Goal: Information Seeking & Learning: Learn about a topic

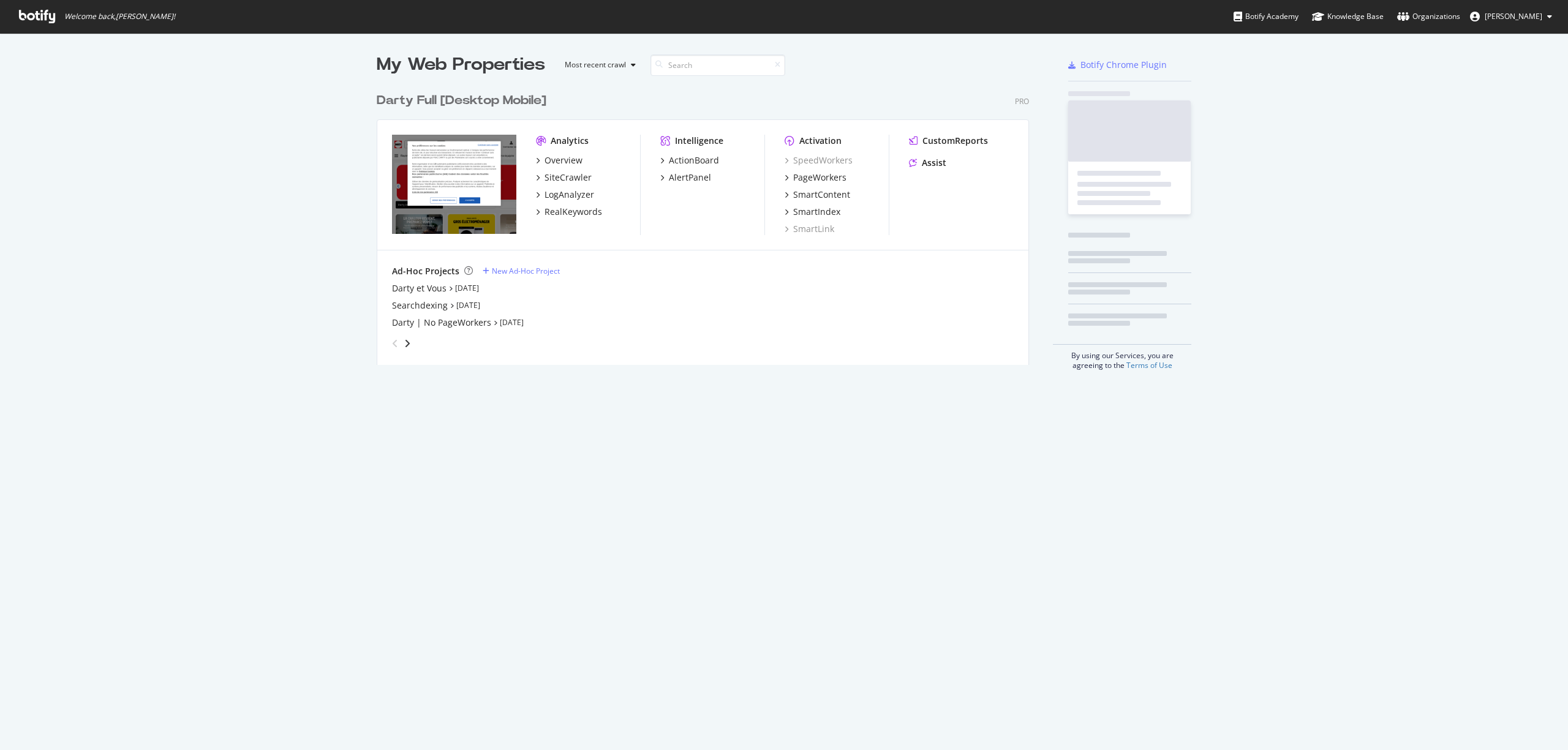
scroll to position [273, 648]
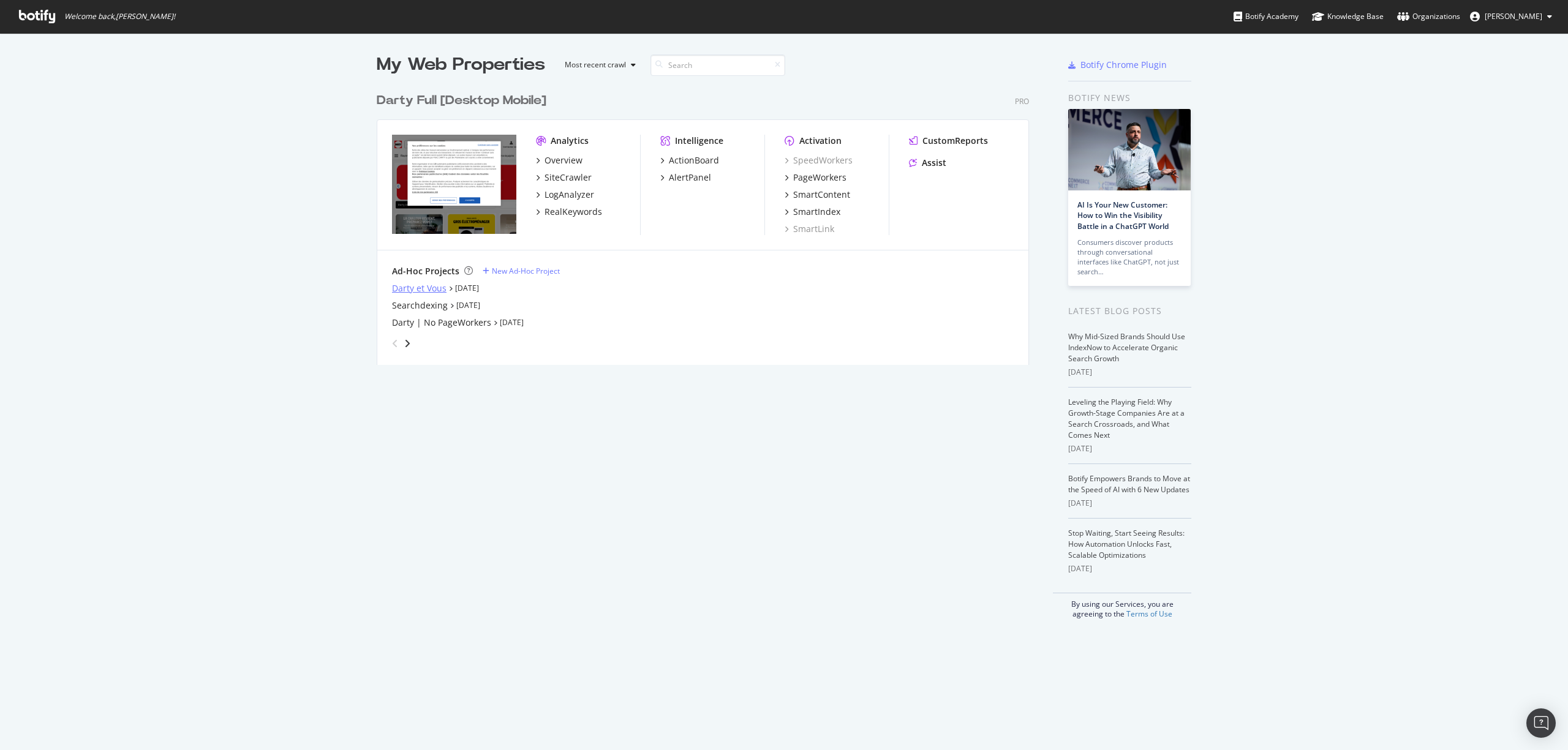
click at [427, 285] on div "Darty et Vous" at bounding box center [419, 288] width 54 height 12
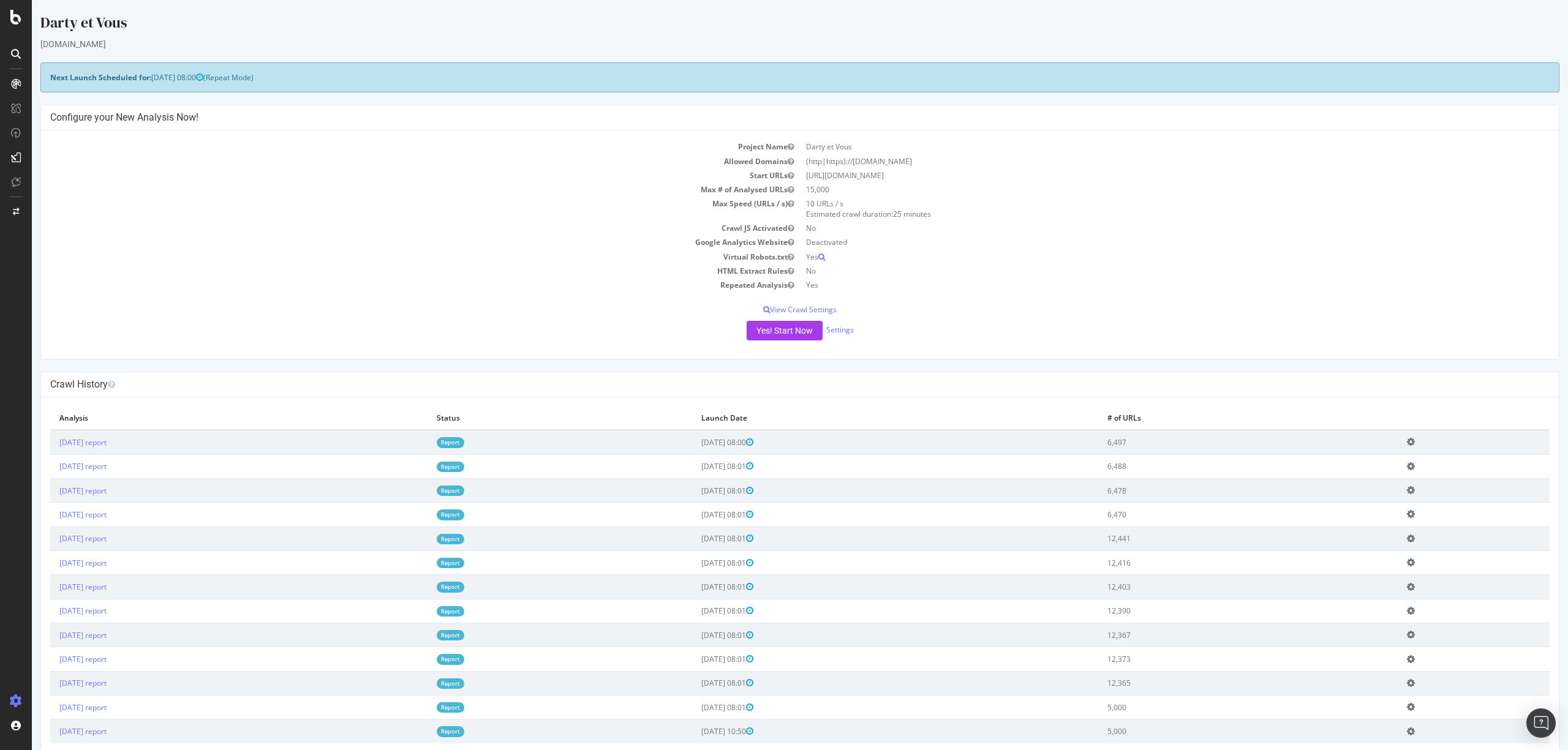
click at [15, 45] on div at bounding box center [16, 54] width 20 height 20
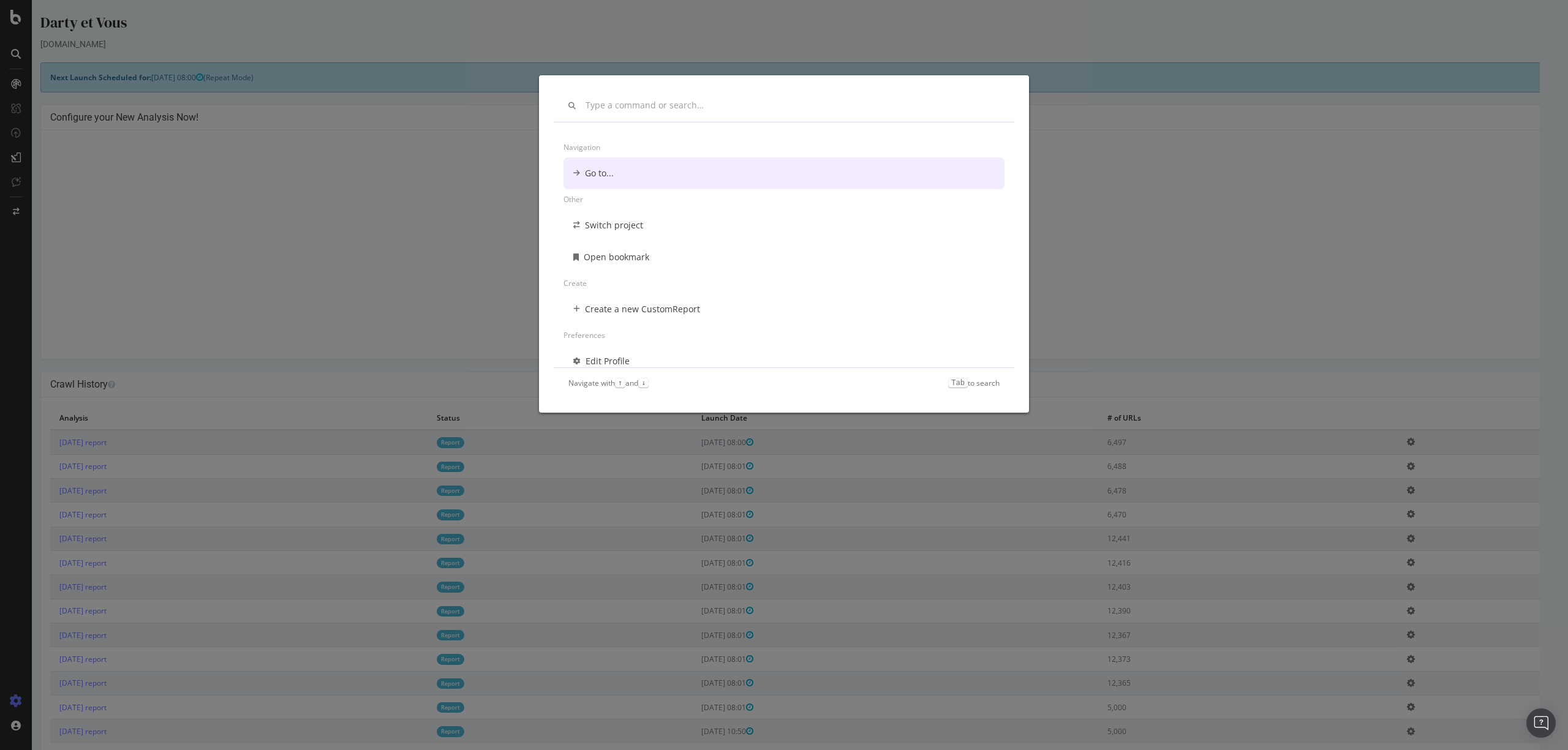
drag, startPoint x: 87, startPoint y: 28, endPoint x: 60, endPoint y: 23, distance: 27.4
click at [86, 28] on div "Navigation Go to... Other Switch project Open bookmark Create Create a new Cust…" at bounding box center [784, 375] width 1568 height 750
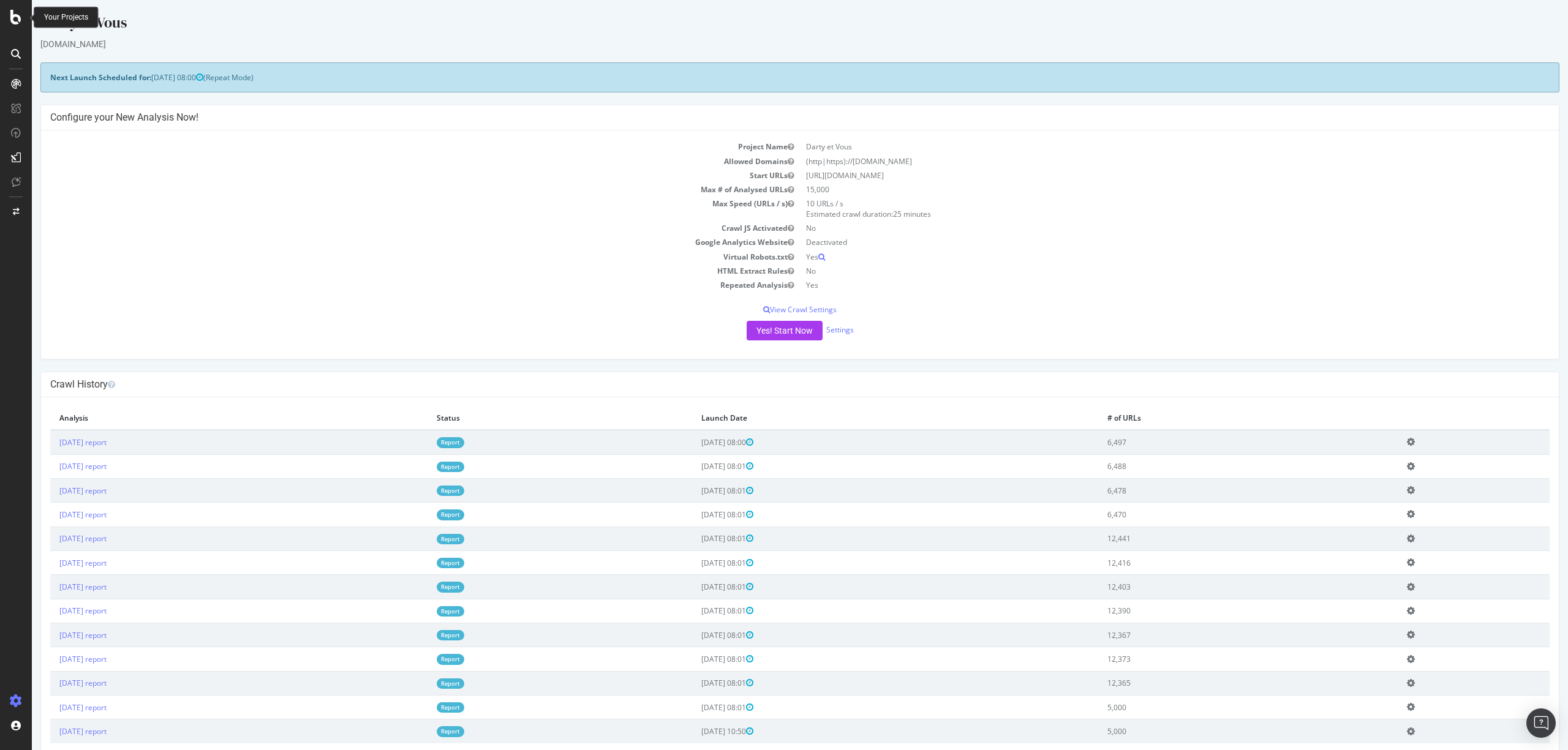
click at [13, 11] on icon at bounding box center [15, 17] width 11 height 15
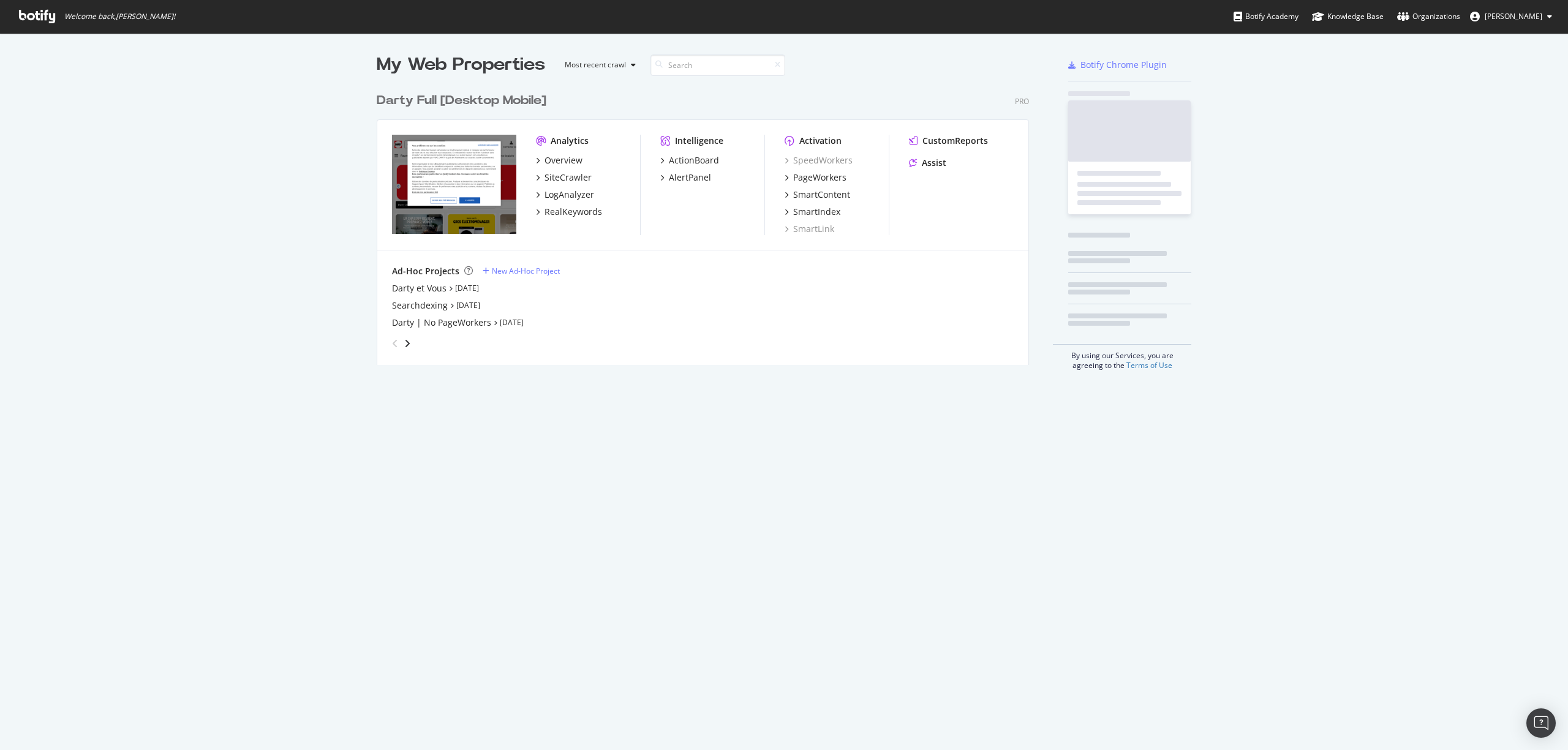
scroll to position [736, 1539]
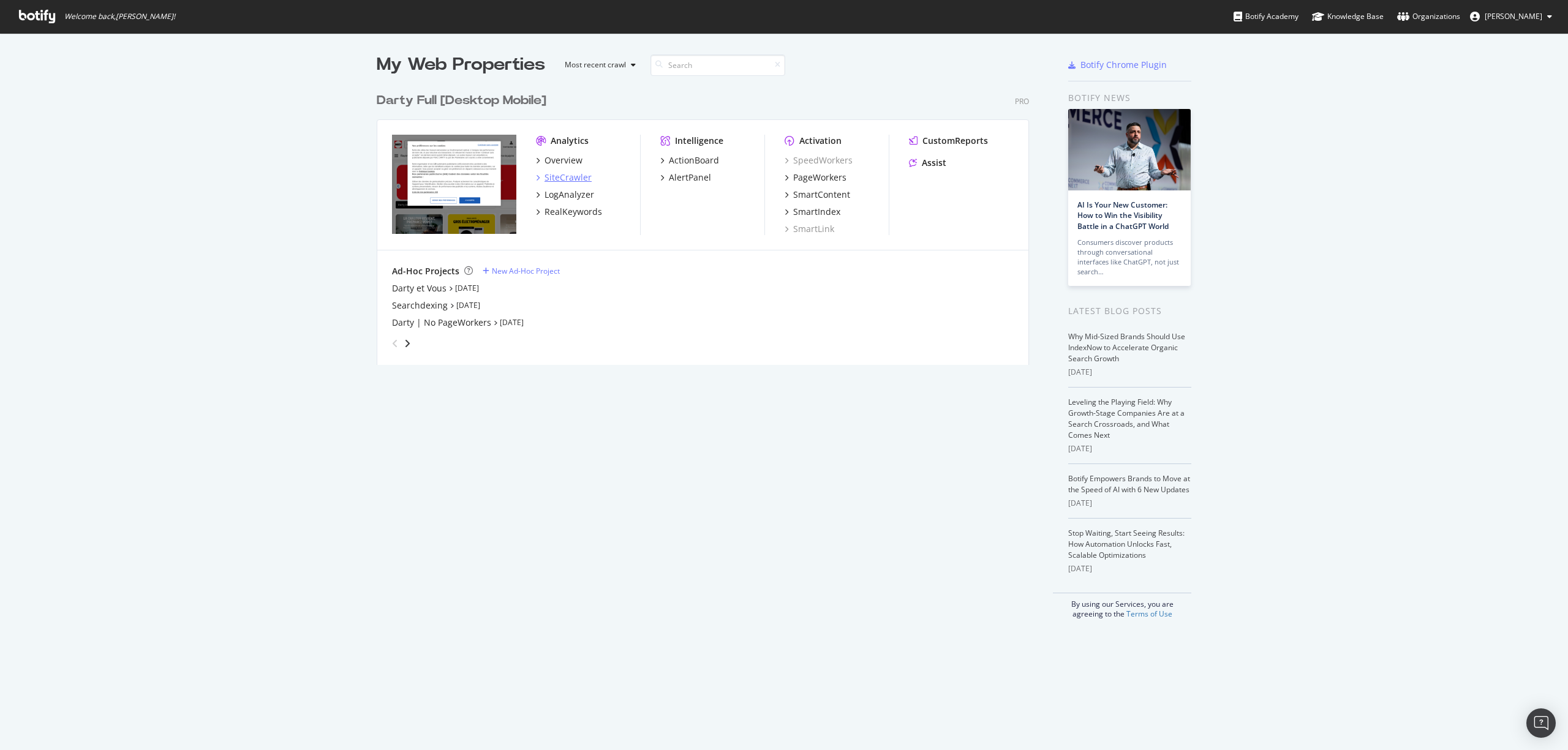
click at [559, 179] on div "SiteCrawler" at bounding box center [567, 177] width 47 height 12
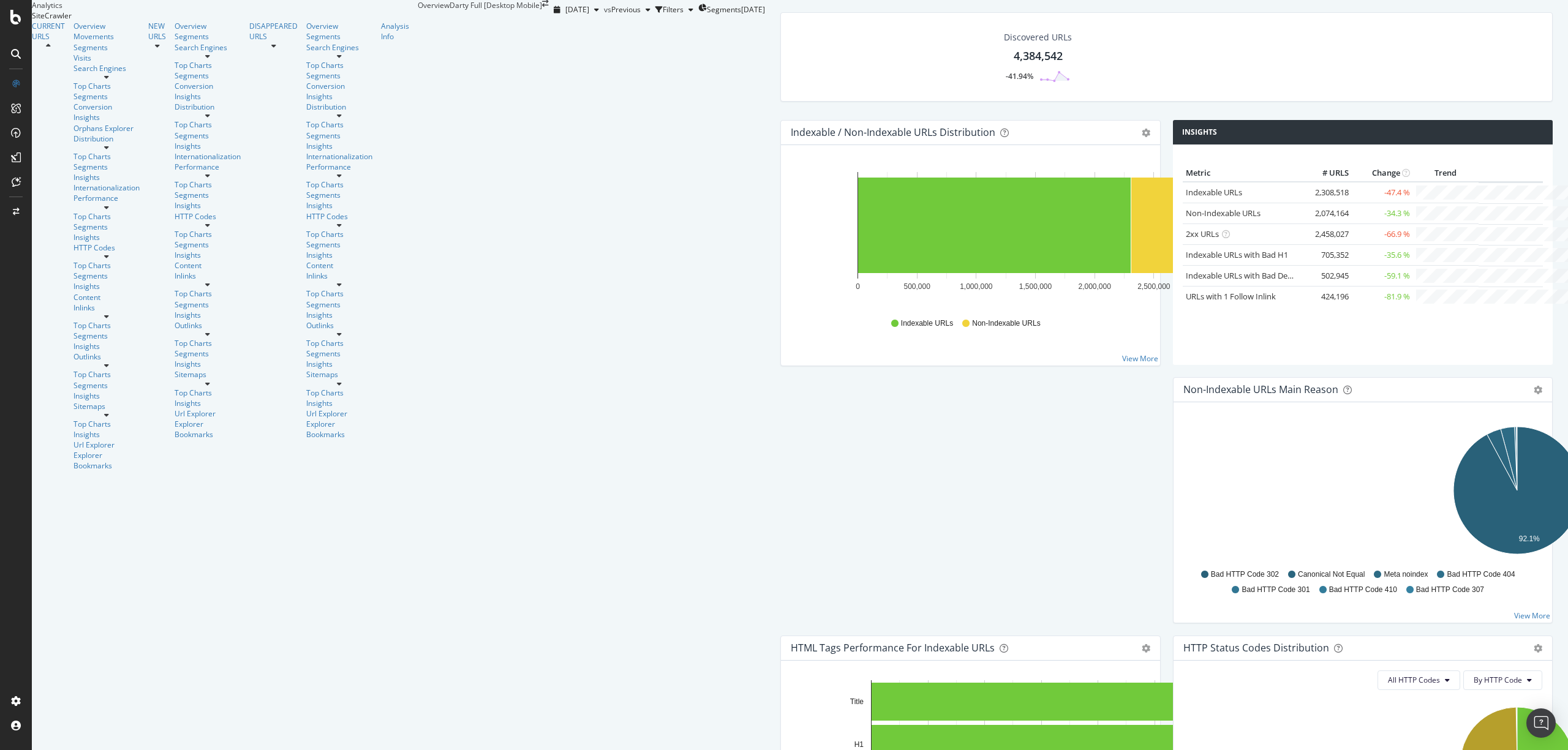
click at [21, 54] on div at bounding box center [16, 54] width 20 height 20
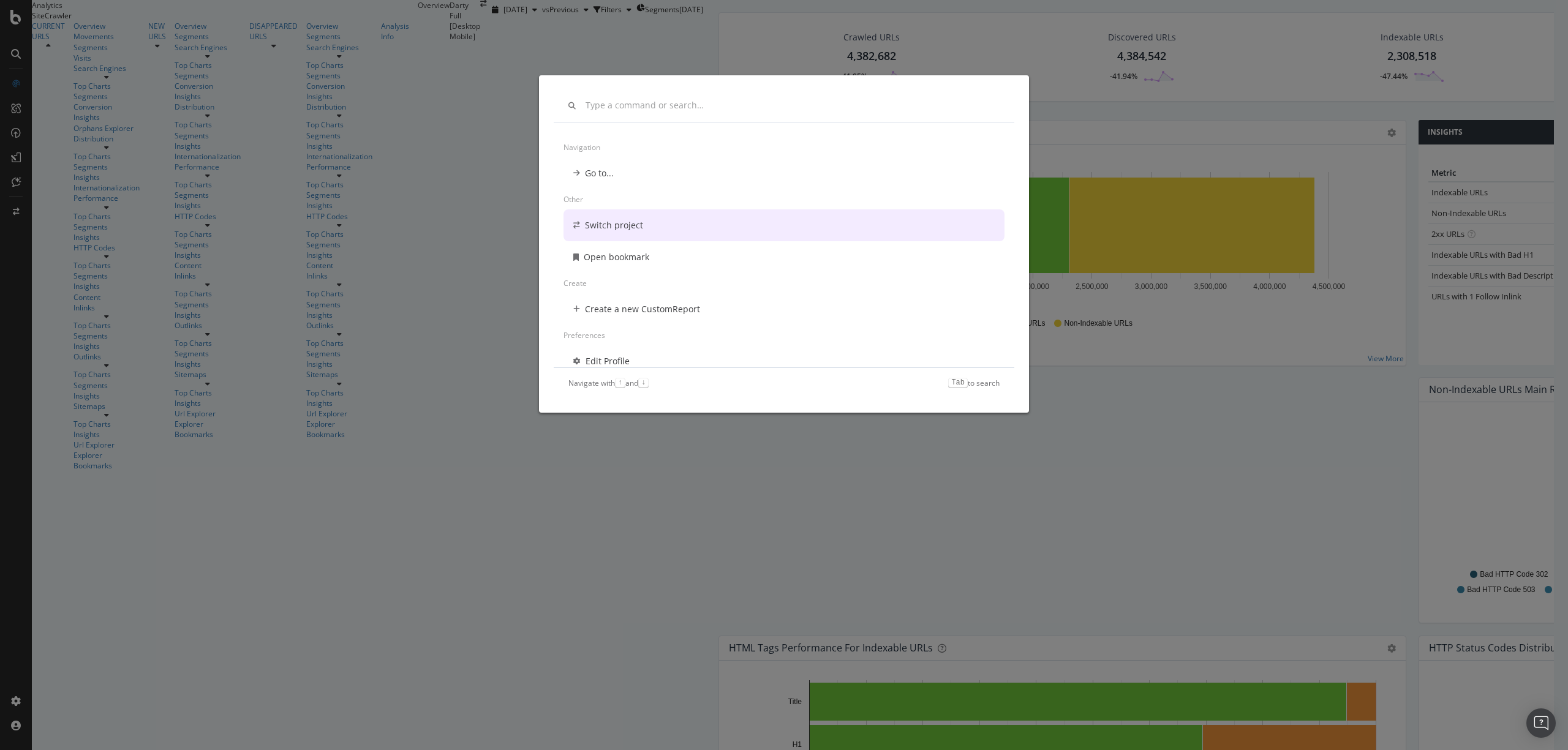
click at [400, 100] on div "Navigation Go to... Other Switch project Open bookmark Create Create a new Cust…" at bounding box center [784, 375] width 1568 height 750
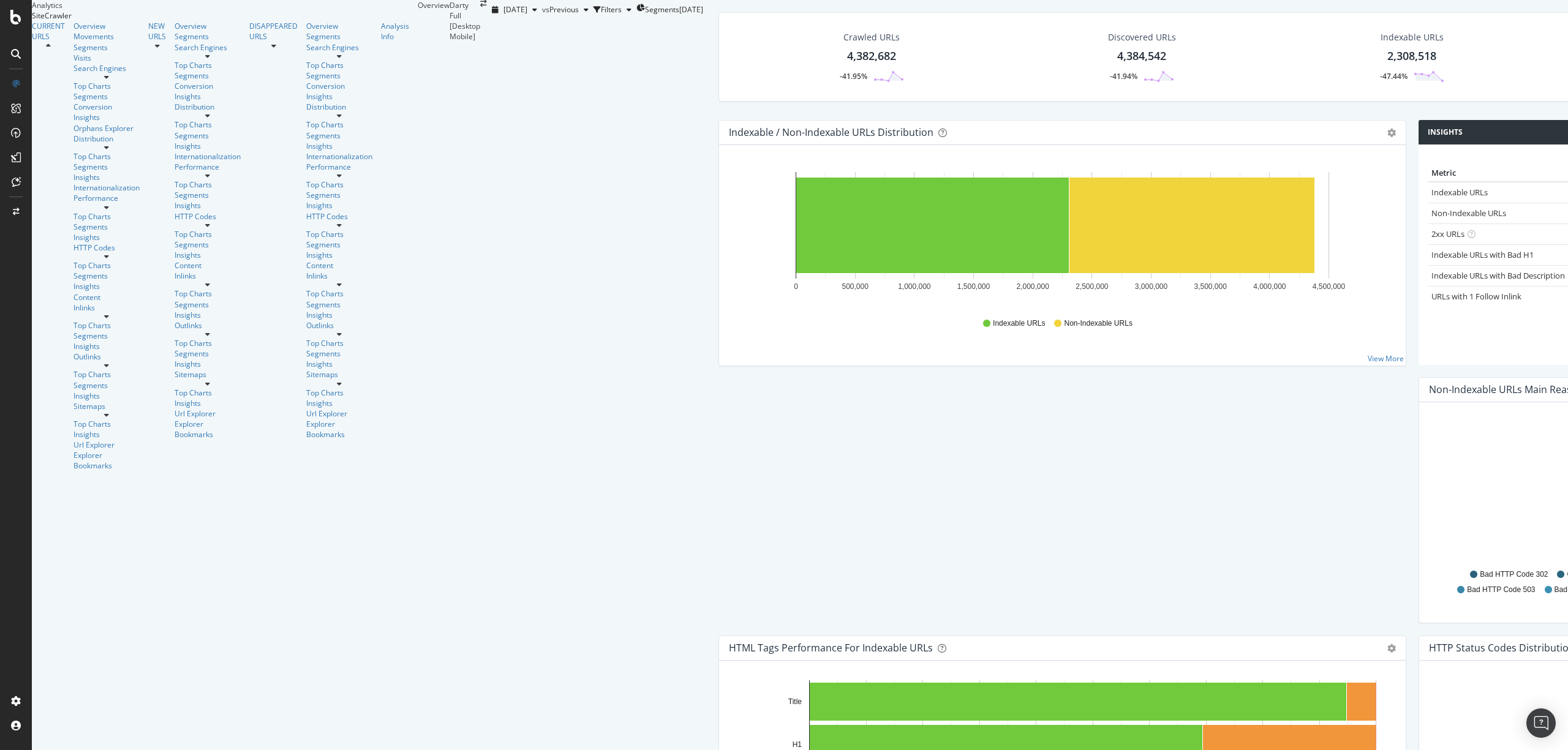
click at [480, 7] on icon "arrow-right-arrow-left" at bounding box center [483, 3] width 7 height 7
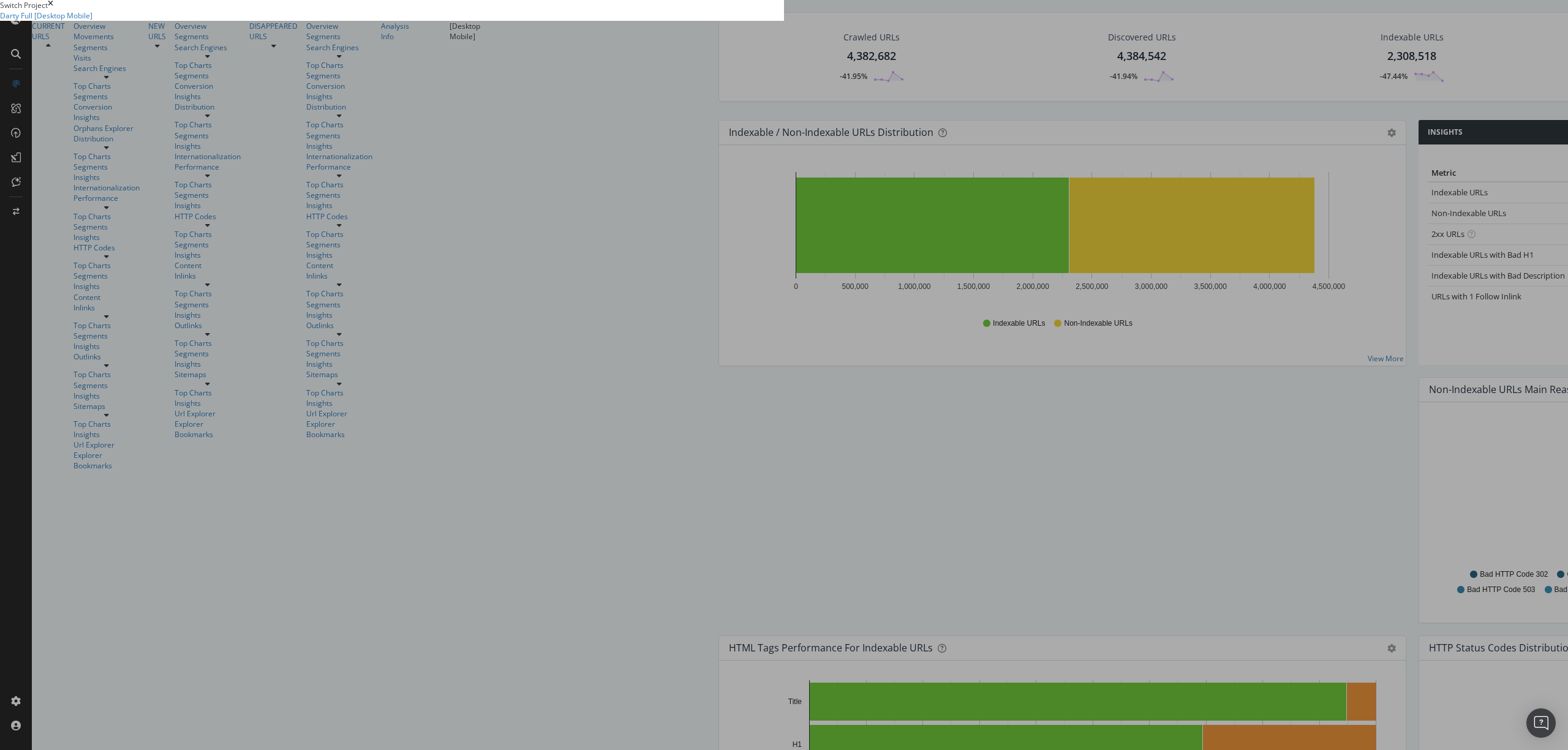
click at [424, 21] on summary "Darty Full [Desktop Mobile]" at bounding box center [392, 15] width 784 height 10
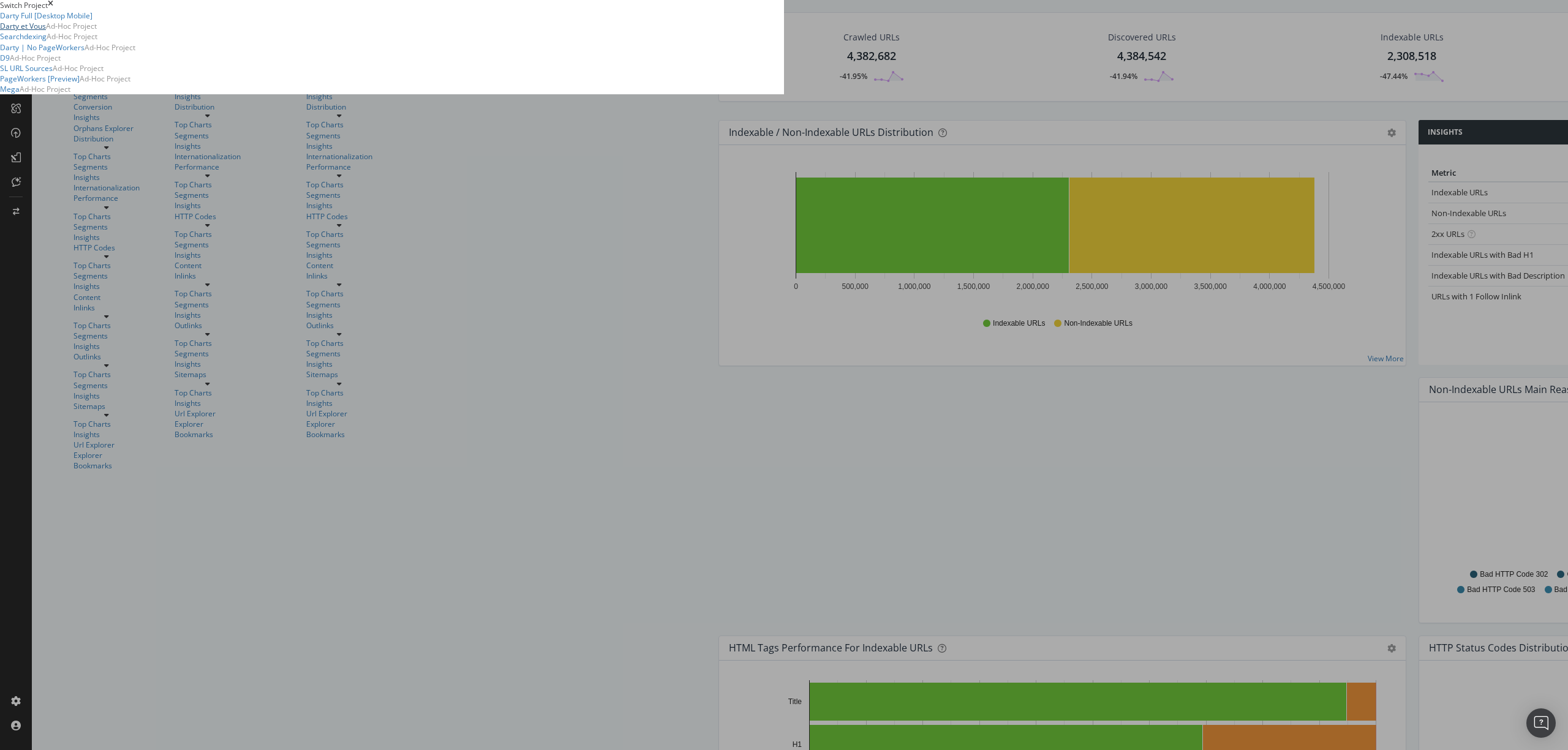
click at [46, 31] on link "Darty et Vous" at bounding box center [23, 26] width 46 height 10
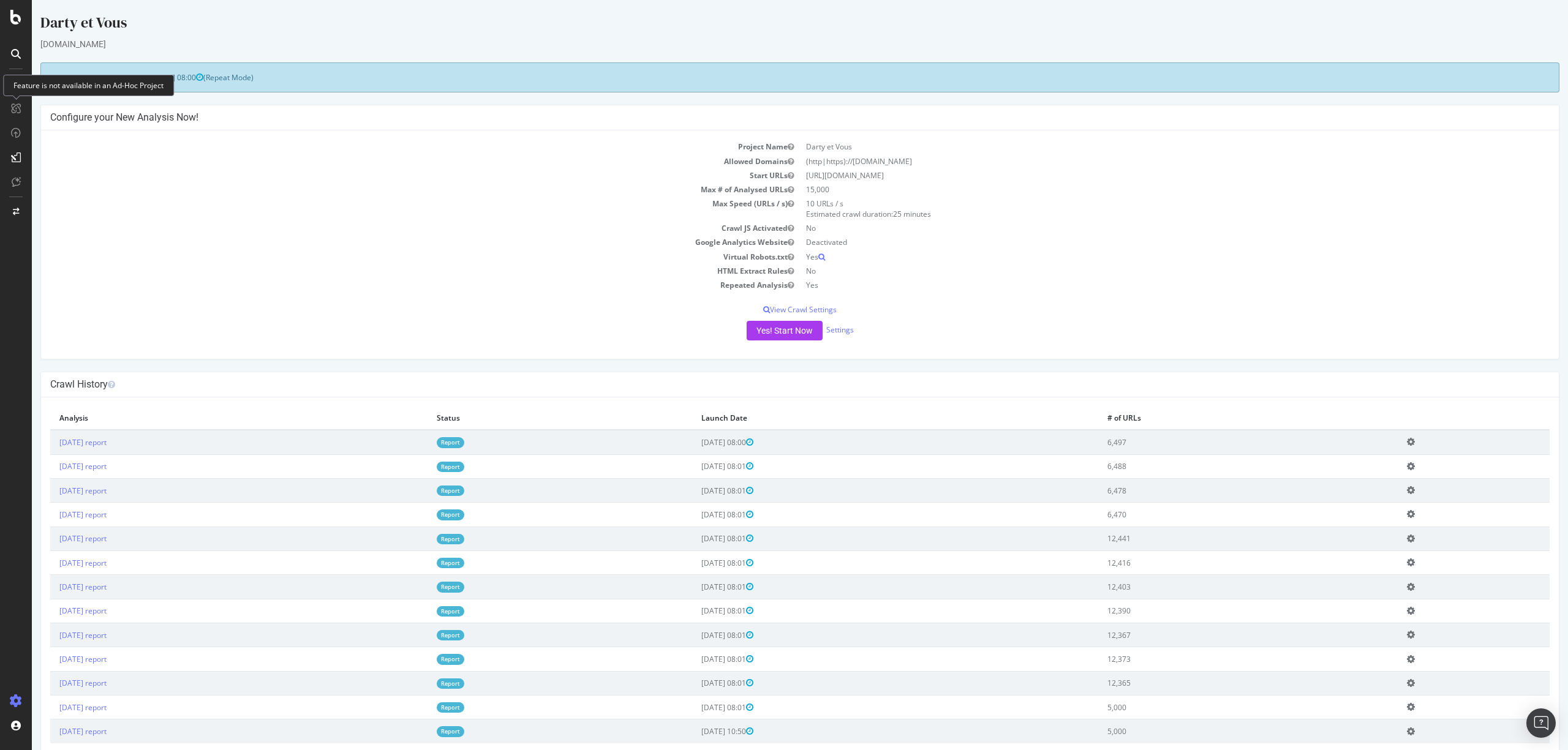
click at [354, 45] on div "www.darty.com" at bounding box center [799, 44] width 1519 height 12
click at [106, 443] on link "2025 Aug. 11th report" at bounding box center [82, 442] width 47 height 10
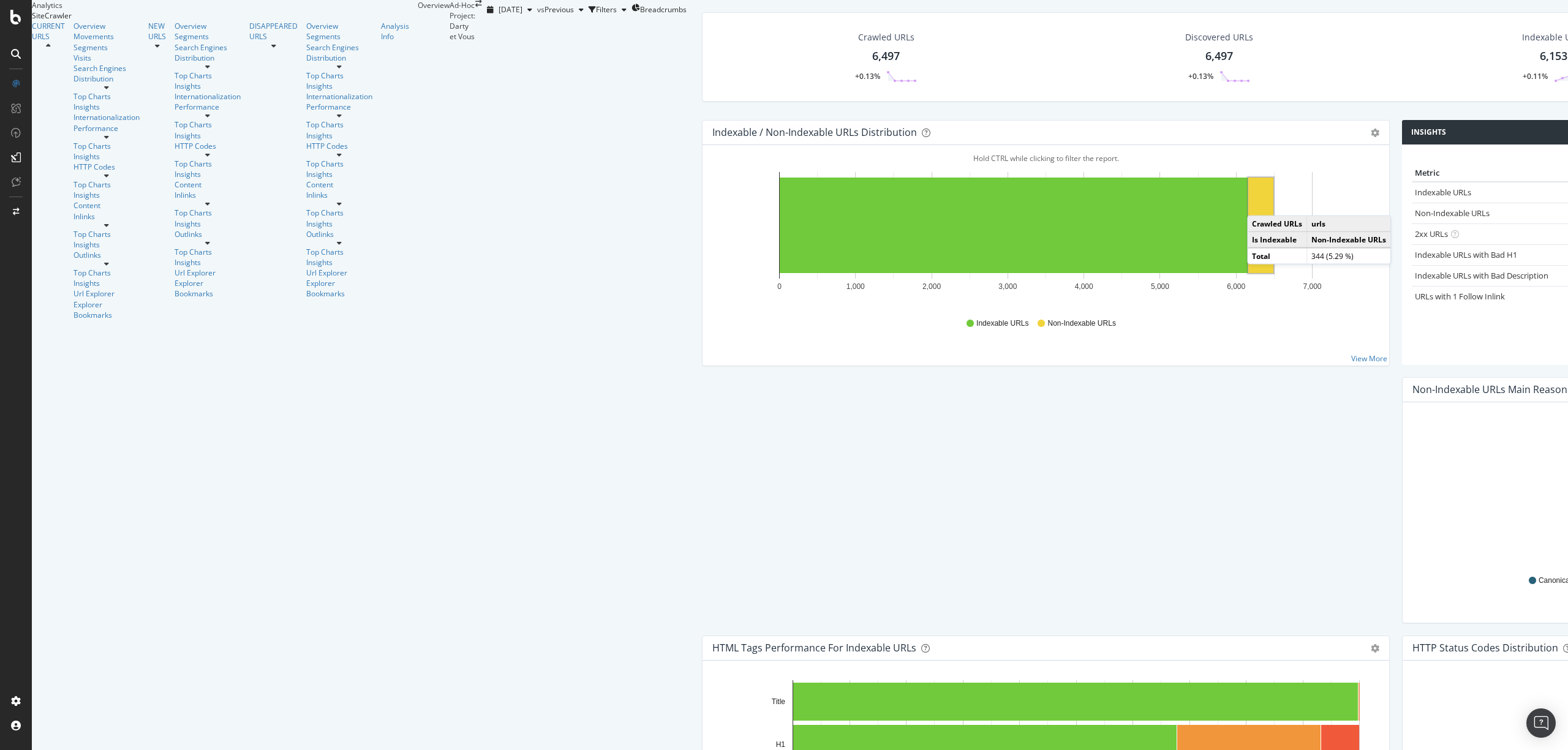
click at [1248, 267] on rect "A chart." at bounding box center [1260, 226] width 25 height 96
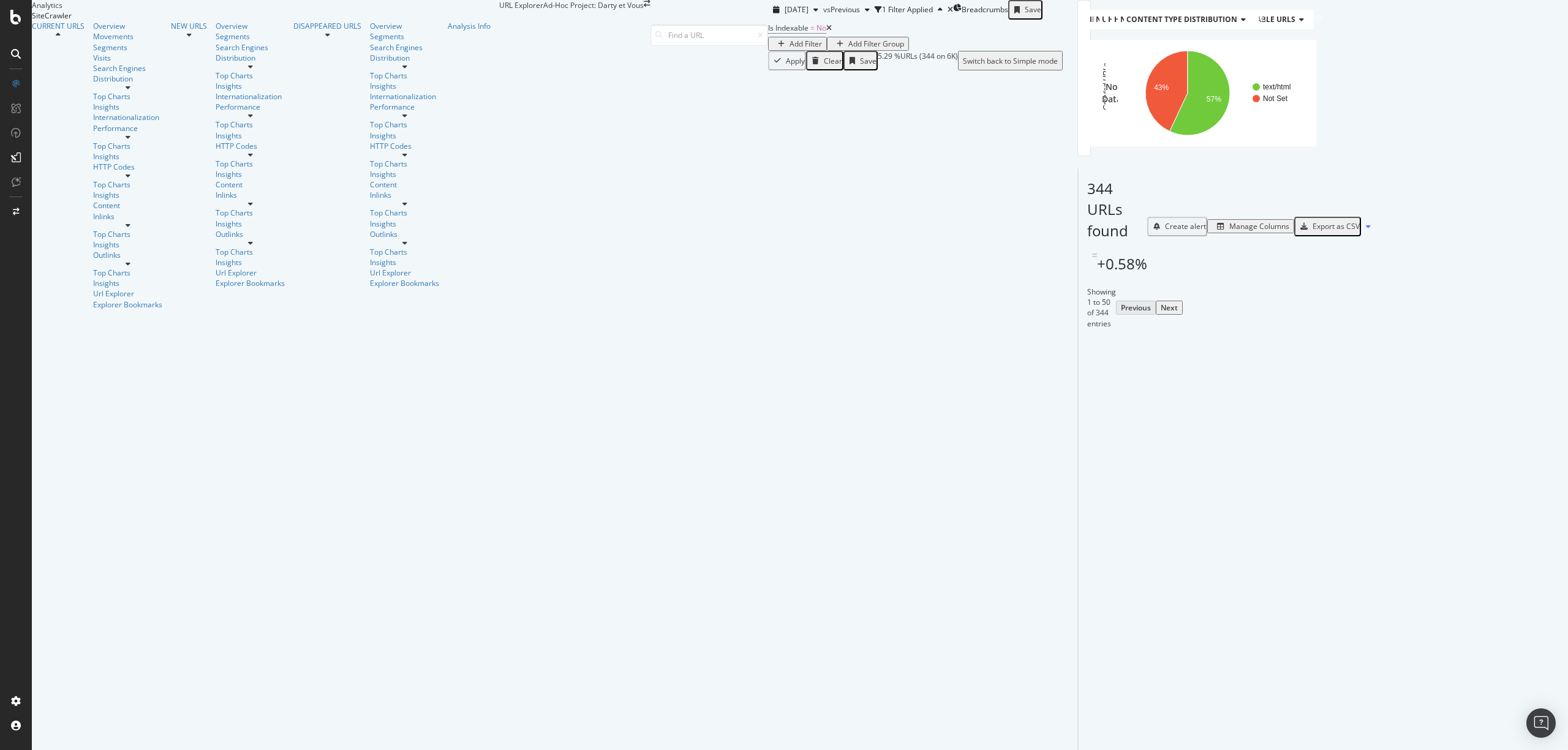
click at [1083, 399] on link "https://www.darty.com/darty-et-vous//cuisine/equipement/cuisson/easyfry-dual-xx…" at bounding box center [1122, 393] width 78 height 11
click at [1083, 399] on div "https://www.darty.com/darty-et-vous//cuisine/equipement/cuisson/easyfry-dual-xx…" at bounding box center [1190, 393] width 214 height 11
click at [1165, 397] on icon at bounding box center [1168, 393] width 7 height 7
click at [826, 32] on icon at bounding box center [829, 27] width 6 height 7
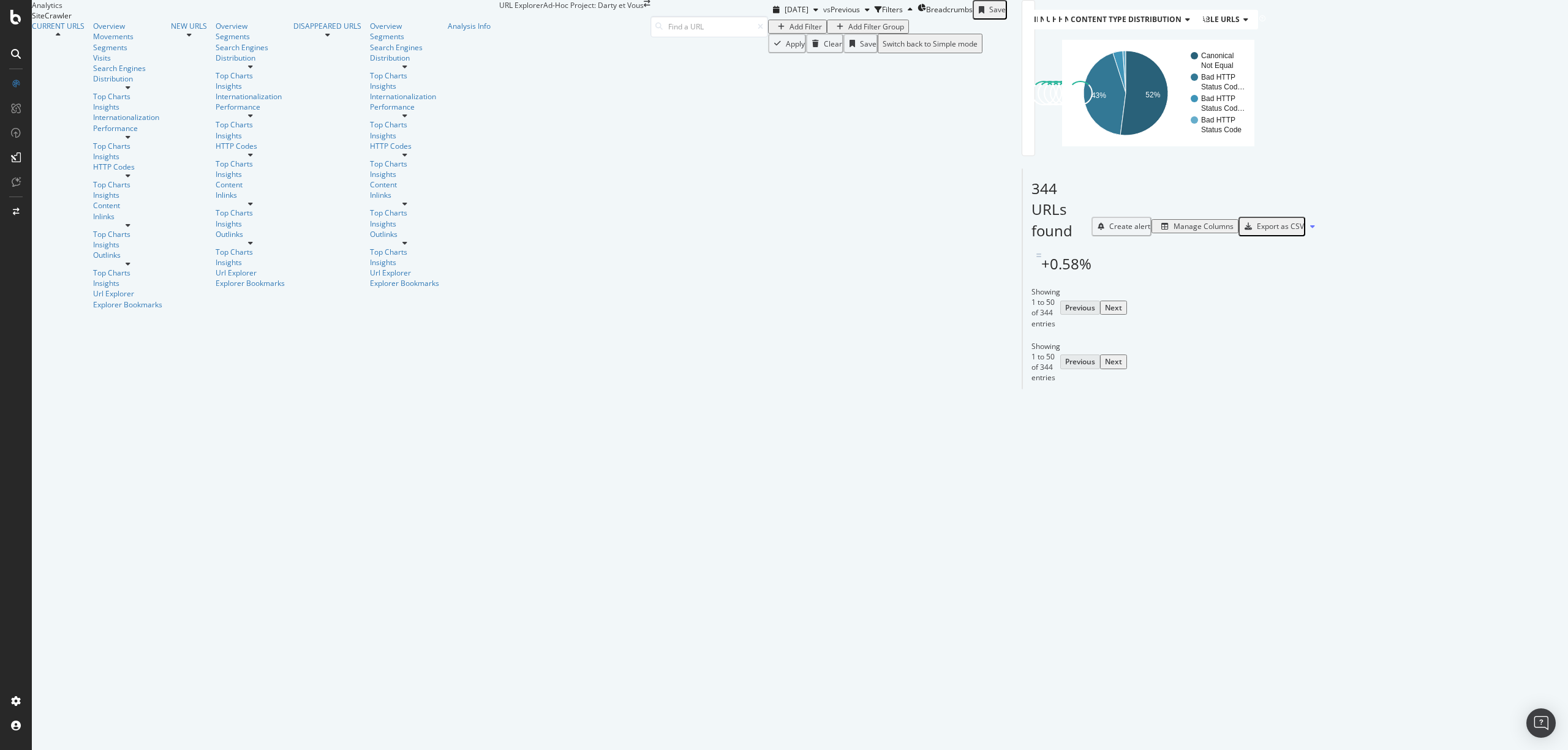
click at [789, 32] on div "Add Filter" at bounding box center [805, 26] width 32 height 10
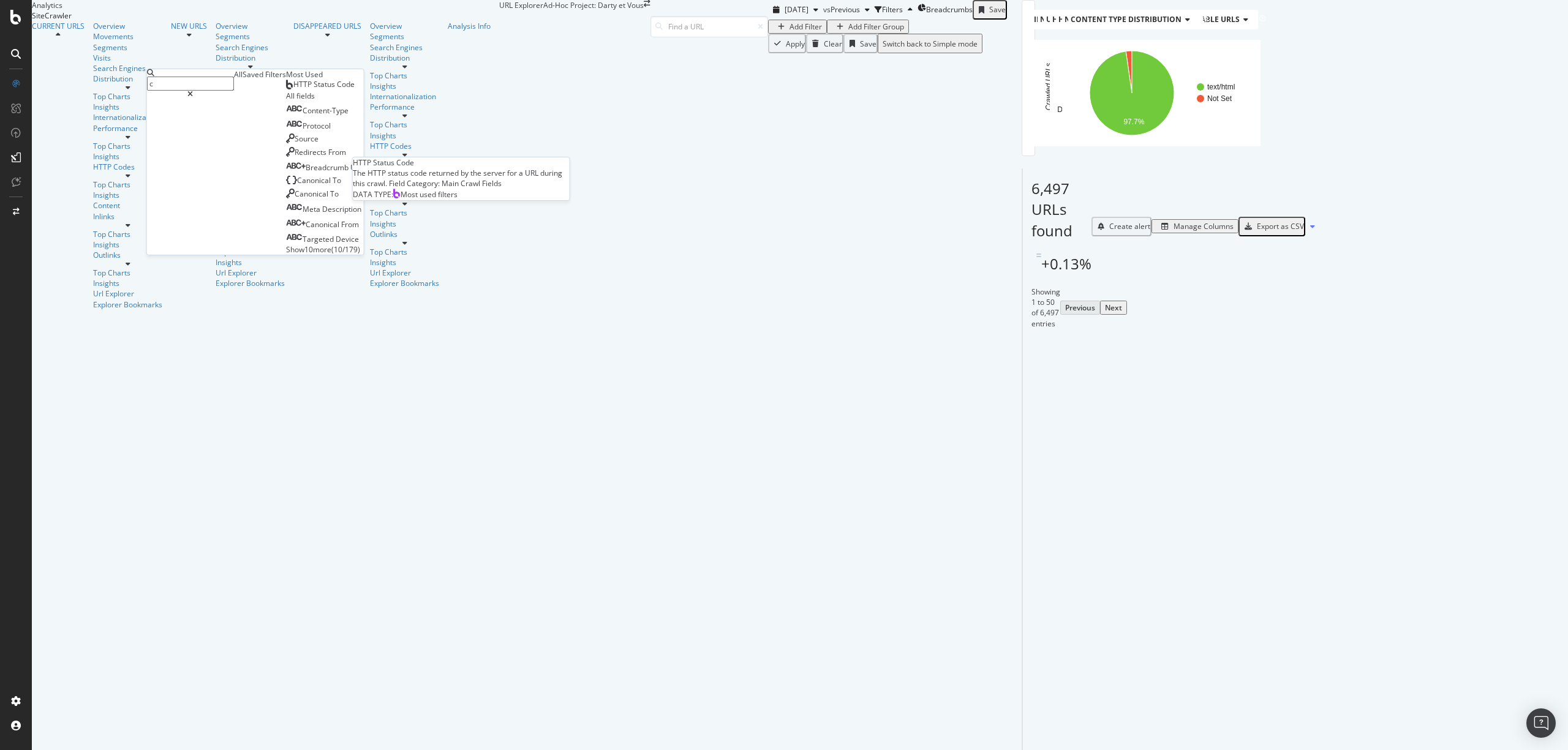
type input "c"
click at [293, 89] on span "HTTP Status Code" at bounding box center [323, 84] width 61 height 10
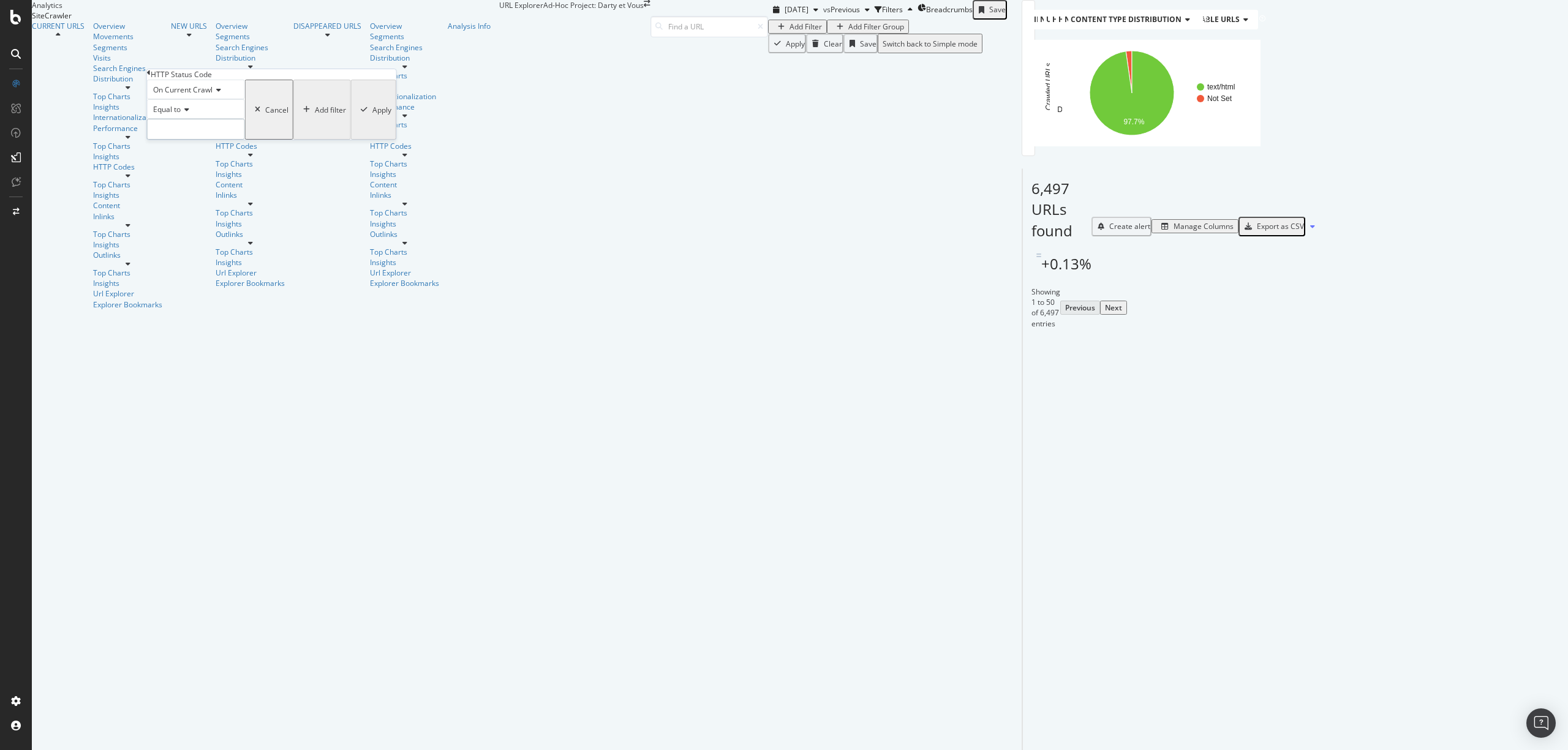
click at [238, 140] on input "number" at bounding box center [196, 129] width 98 height 21
click at [194, 177] on span "404" at bounding box center [181, 172] width 61 height 10
type input "404"
click at [372, 115] on div "Apply" at bounding box center [381, 110] width 19 height 10
